Goal: Obtain resource: Download file/media

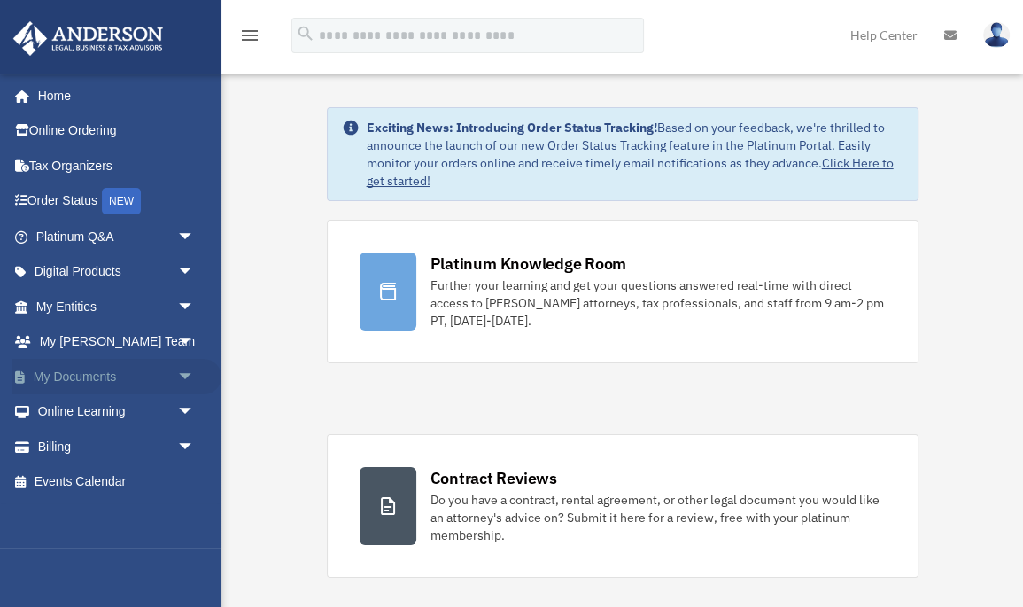
click at [81, 377] on link "My Documents arrow_drop_down" at bounding box center [116, 376] width 209 height 35
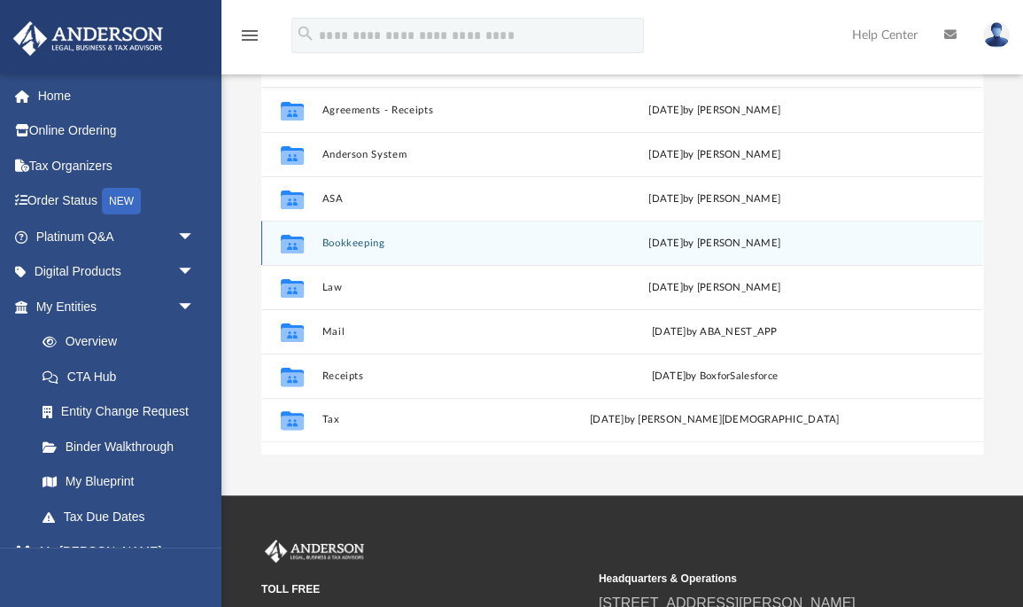
scroll to position [229, 0]
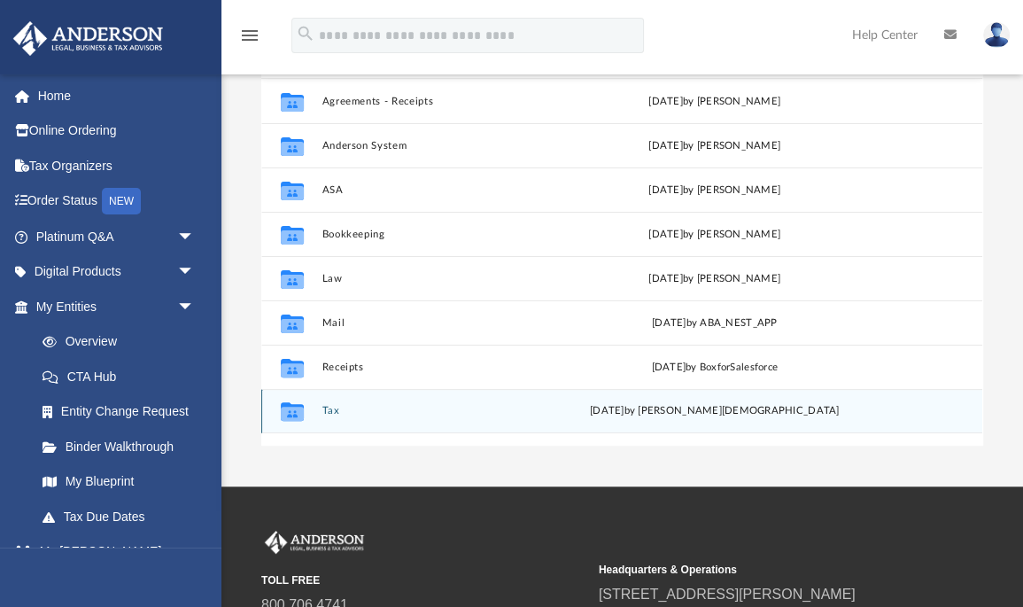
click at [323, 413] on button "Tax" at bounding box center [450, 411] width 257 height 12
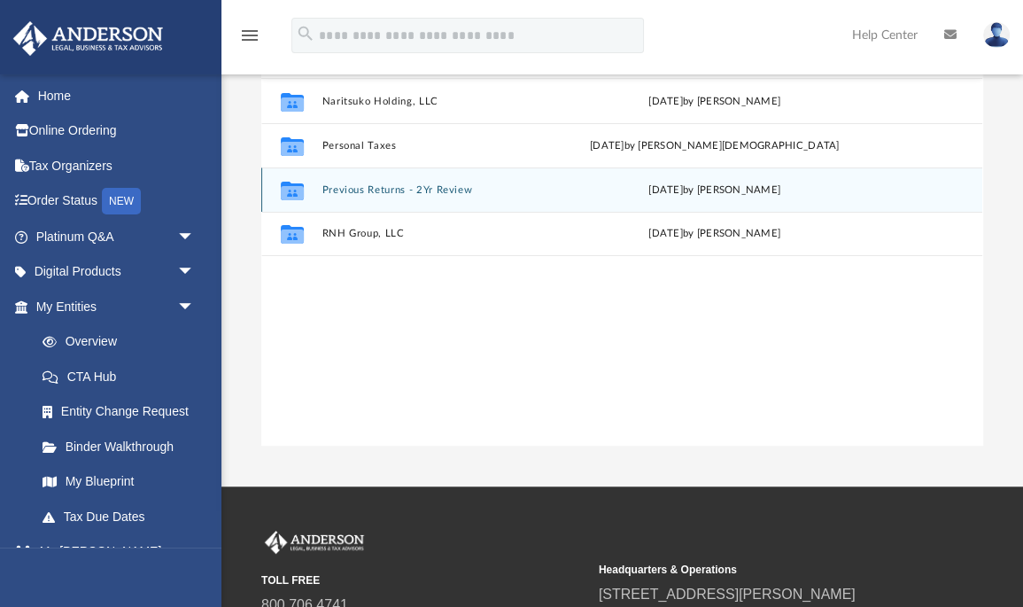
click at [384, 184] on button "Previous Returns - 2Yr Review" at bounding box center [450, 190] width 257 height 12
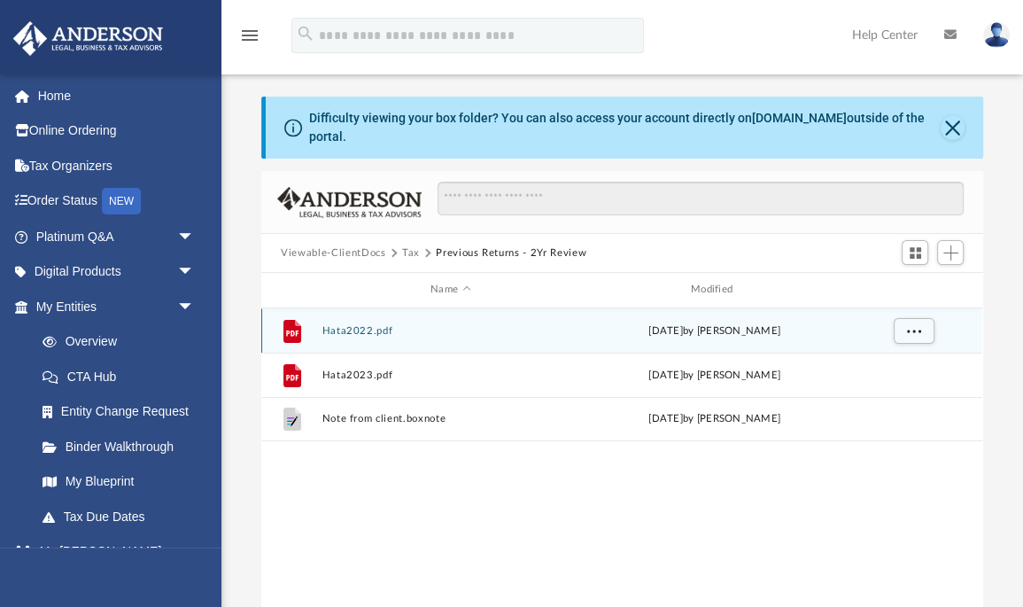
scroll to position [0, 0]
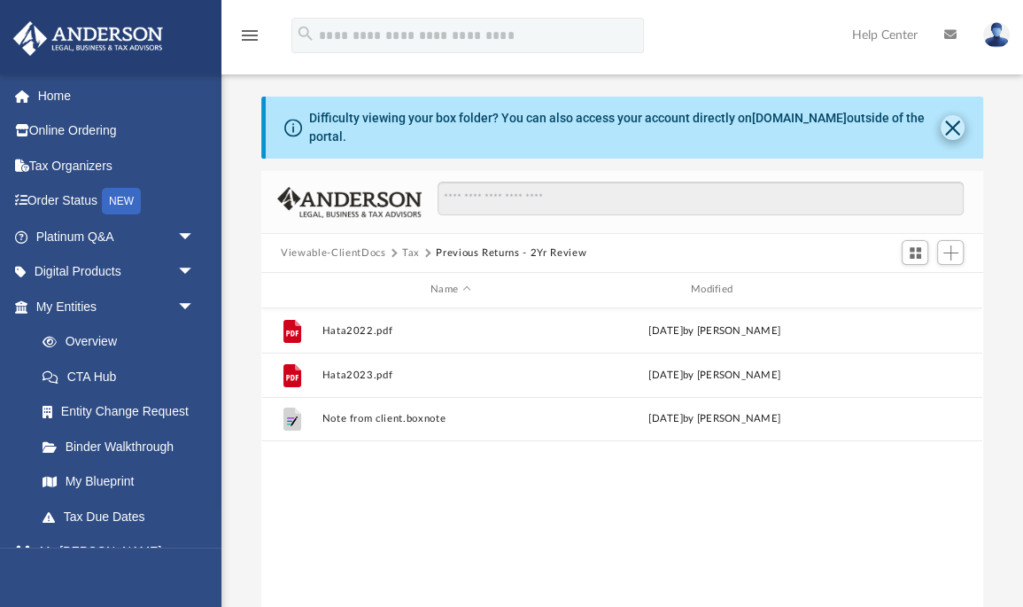
click at [951, 124] on button "Close" at bounding box center [953, 127] width 24 height 25
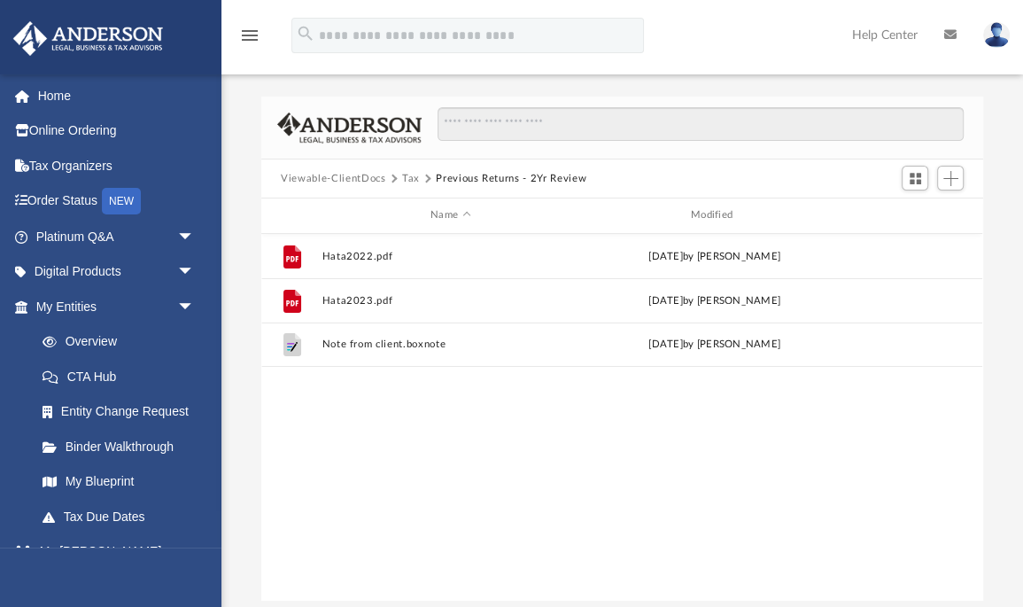
click at [407, 178] on button "Tax" at bounding box center [411, 179] width 18 height 16
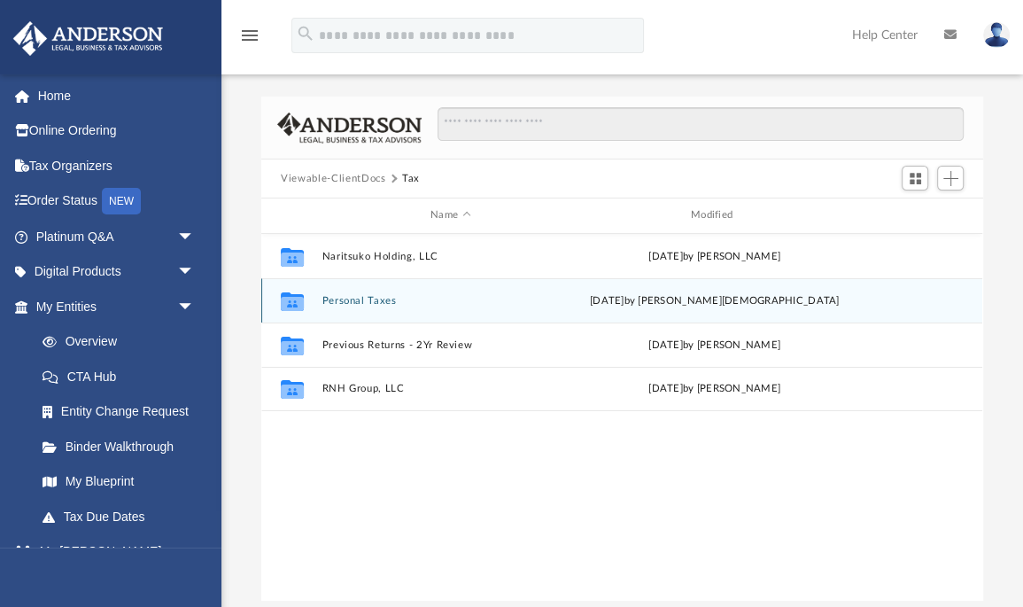
click at [375, 301] on button "Personal Taxes" at bounding box center [450, 301] width 257 height 12
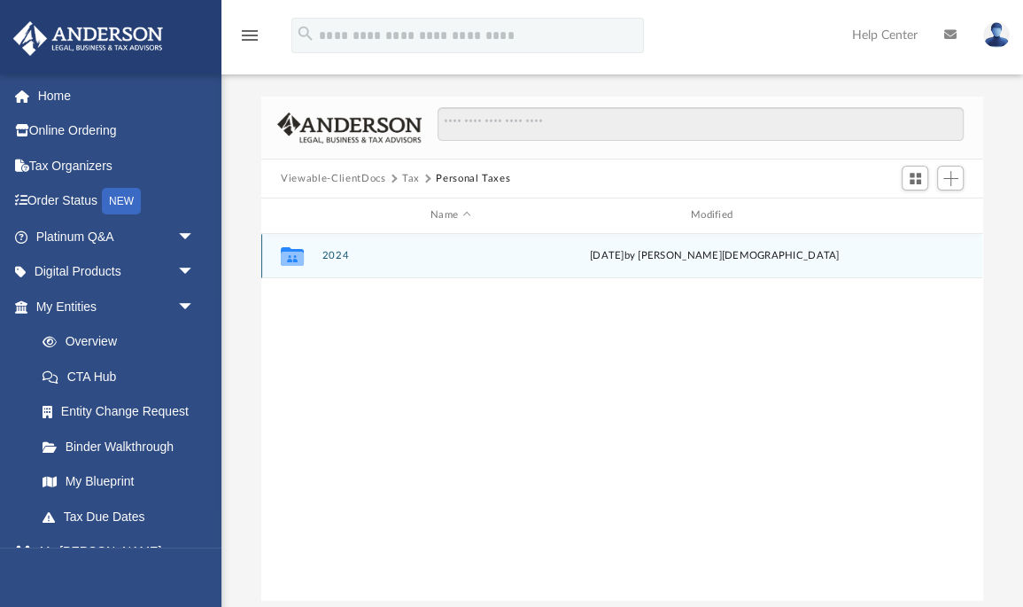
click at [334, 256] on button "2024" at bounding box center [450, 256] width 257 height 12
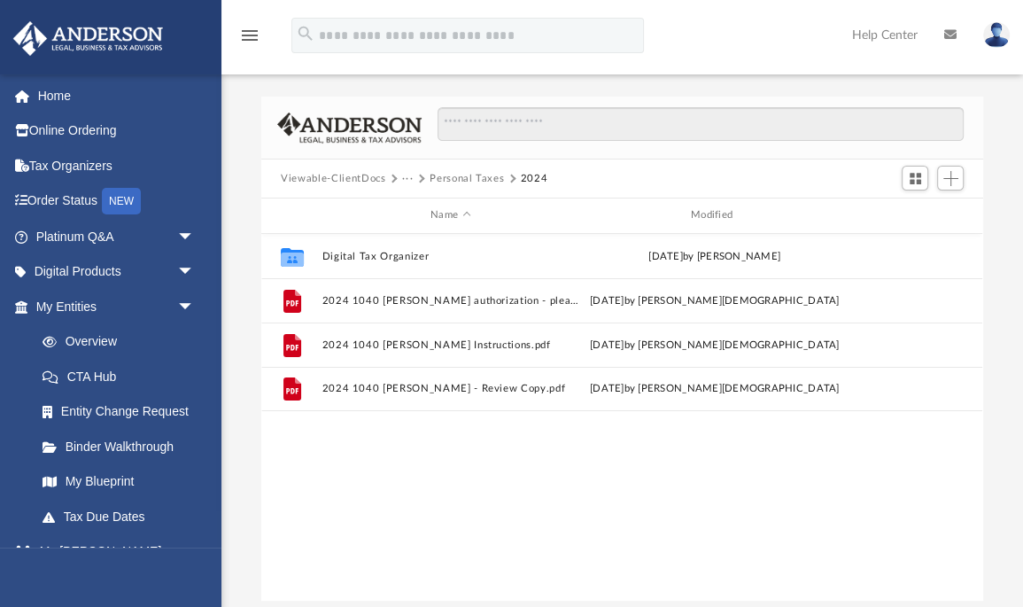
click at [349, 182] on button "Viewable-ClientDocs" at bounding box center [333, 179] width 105 height 16
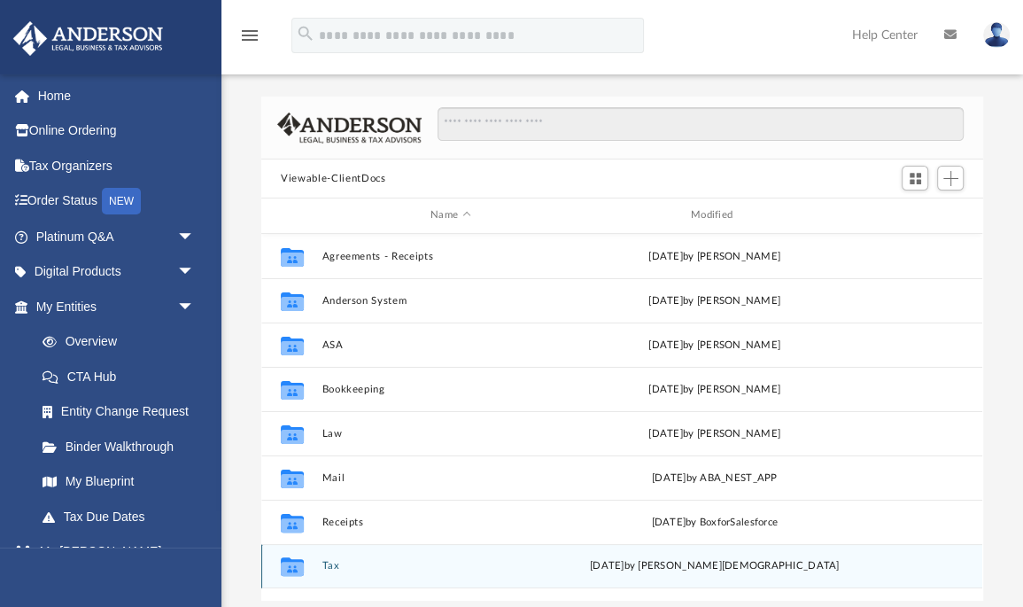
click at [327, 563] on button "Tax" at bounding box center [450, 566] width 257 height 12
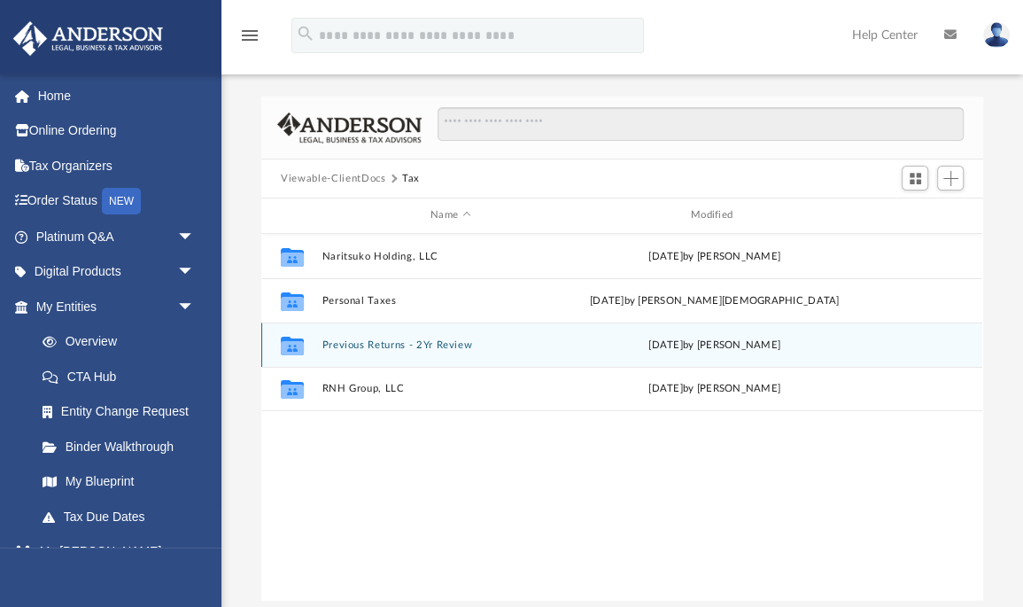
click at [437, 345] on button "Previous Returns - 2Yr Review" at bounding box center [450, 345] width 257 height 12
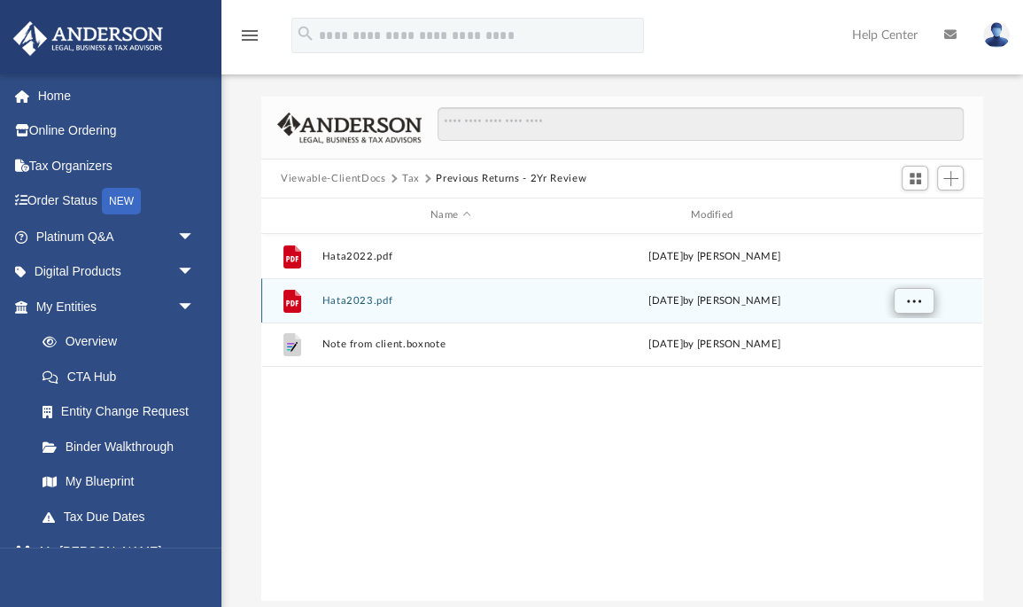
click at [914, 295] on span "More options" at bounding box center [914, 300] width 14 height 10
drag, startPoint x: 320, startPoint y: 296, endPoint x: 342, endPoint y: 301, distance: 22.8
click at [342, 301] on button "Hata2023.pdf" at bounding box center [450, 301] width 257 height 12
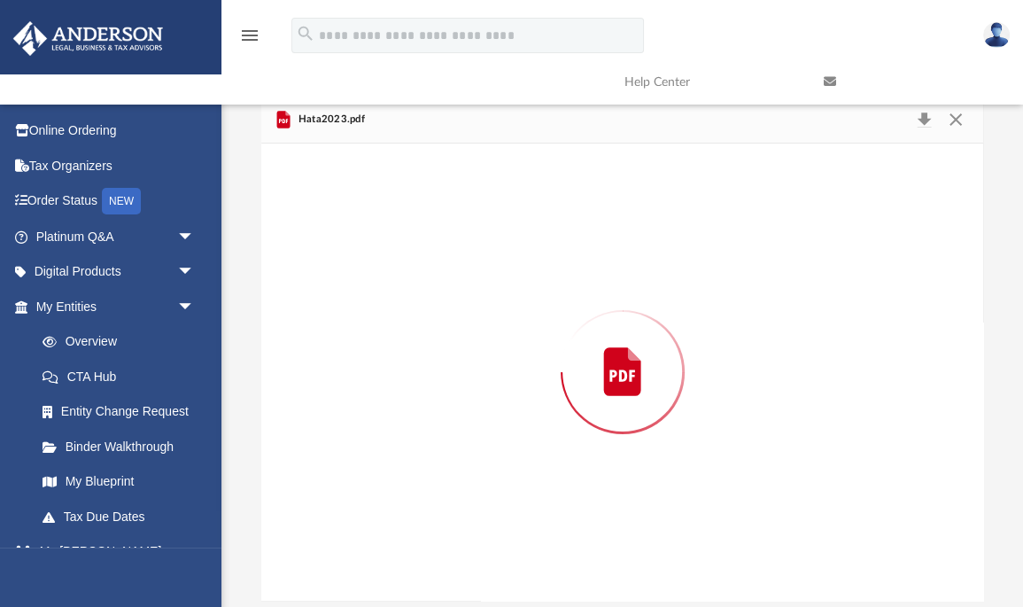
click at [342, 301] on div "Preview" at bounding box center [622, 372] width 722 height 457
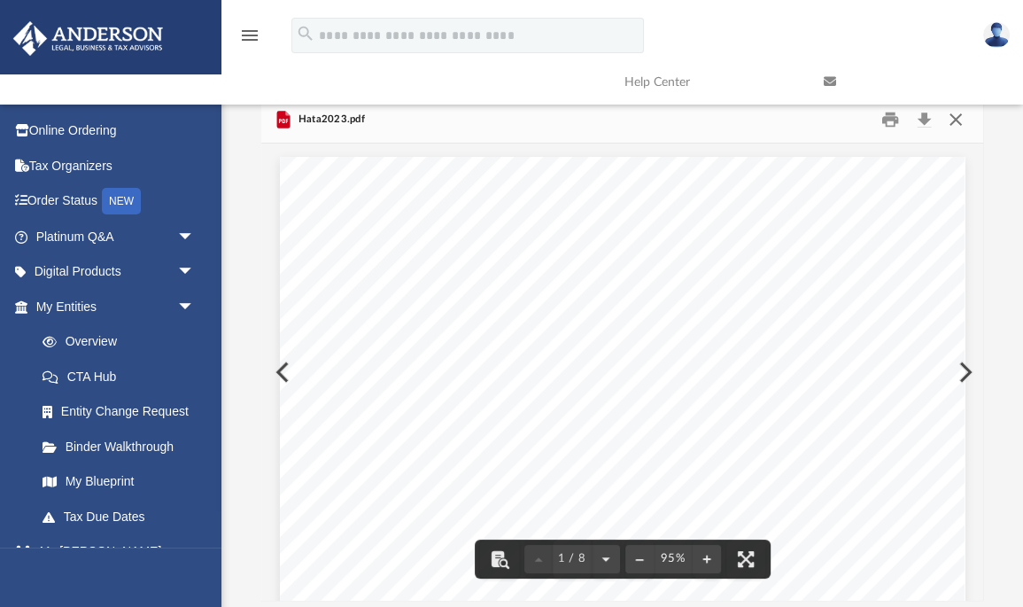
click at [957, 120] on button "Close" at bounding box center [955, 119] width 32 height 27
